Goal: Task Accomplishment & Management: Complete application form

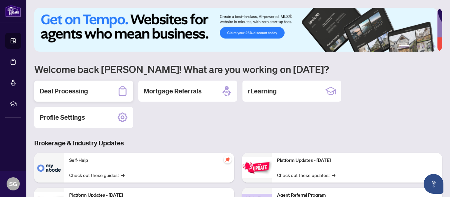
click at [55, 91] on h2 "Deal Processing" at bounding box center [64, 91] width 48 height 9
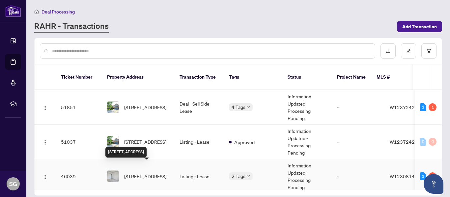
click at [139, 173] on span "[STREET_ADDRESS]" at bounding box center [145, 176] width 42 height 7
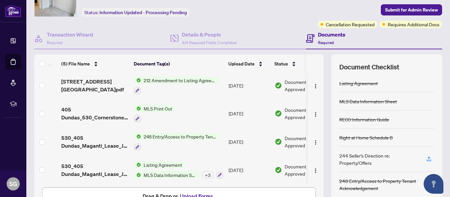
scroll to position [78, 0]
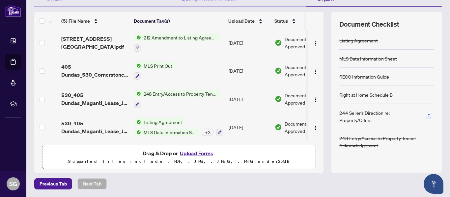
click at [191, 153] on button "Upload Forms" at bounding box center [196, 153] width 37 height 9
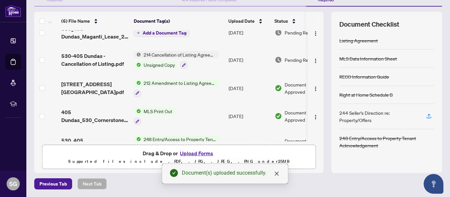
scroll to position [0, 0]
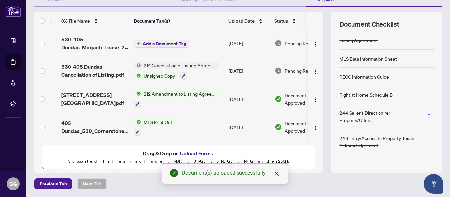
click at [162, 42] on span "Add a Document Tag" at bounding box center [165, 44] width 44 height 5
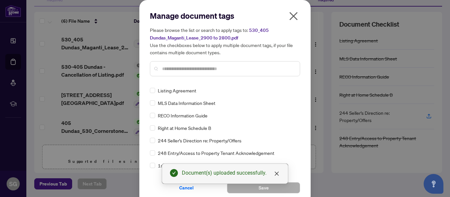
click at [204, 64] on div at bounding box center [225, 68] width 150 height 15
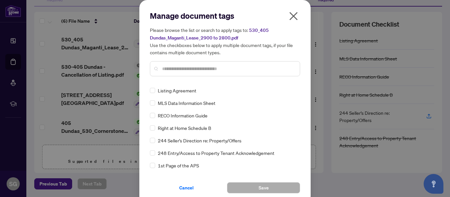
click at [203, 68] on input "text" at bounding box center [228, 68] width 132 height 7
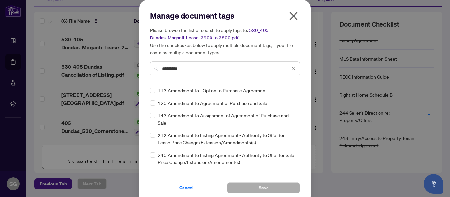
type input "*********"
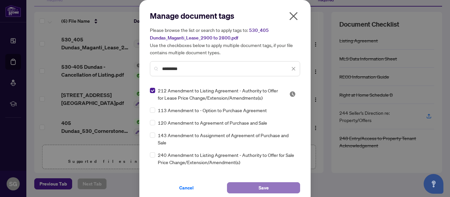
click at [265, 187] on span "Save" at bounding box center [264, 188] width 10 height 11
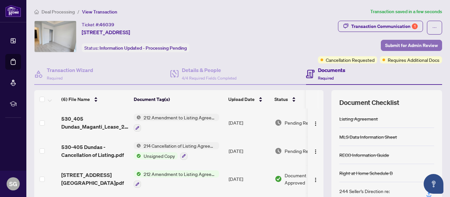
click at [414, 44] on span "Submit for Admin Review" at bounding box center [411, 45] width 53 height 11
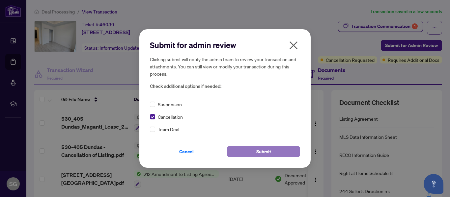
click at [263, 153] on span "Submit" at bounding box center [263, 152] width 15 height 11
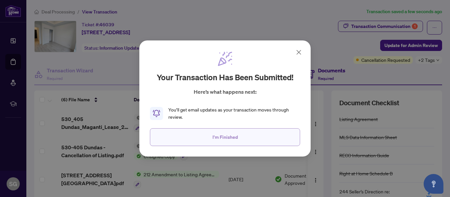
click at [221, 139] on span "I'm Finished" at bounding box center [225, 137] width 25 height 11
